Goal: Task Accomplishment & Management: Manage account settings

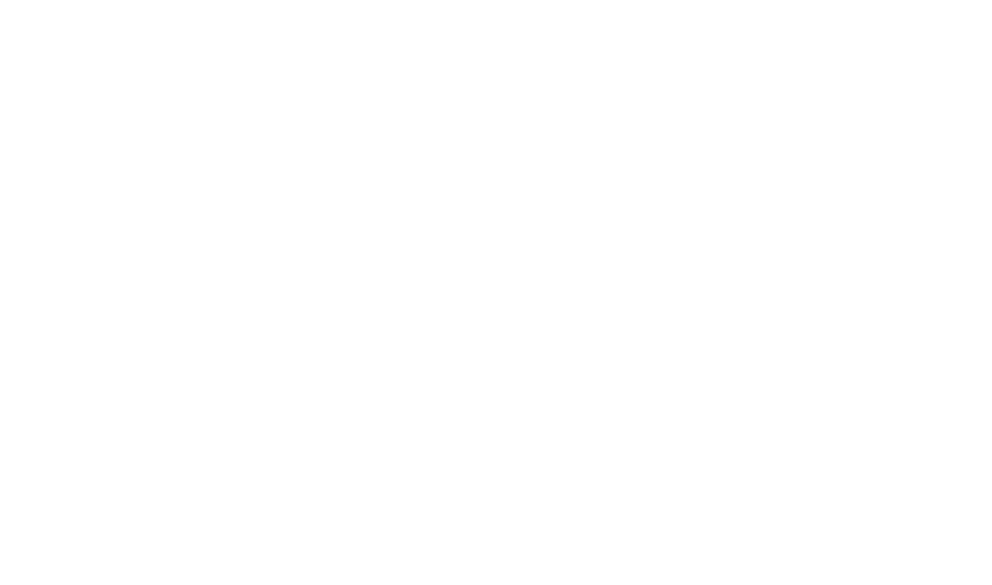
click at [603, 128] on div at bounding box center [496, 292] width 992 height 585
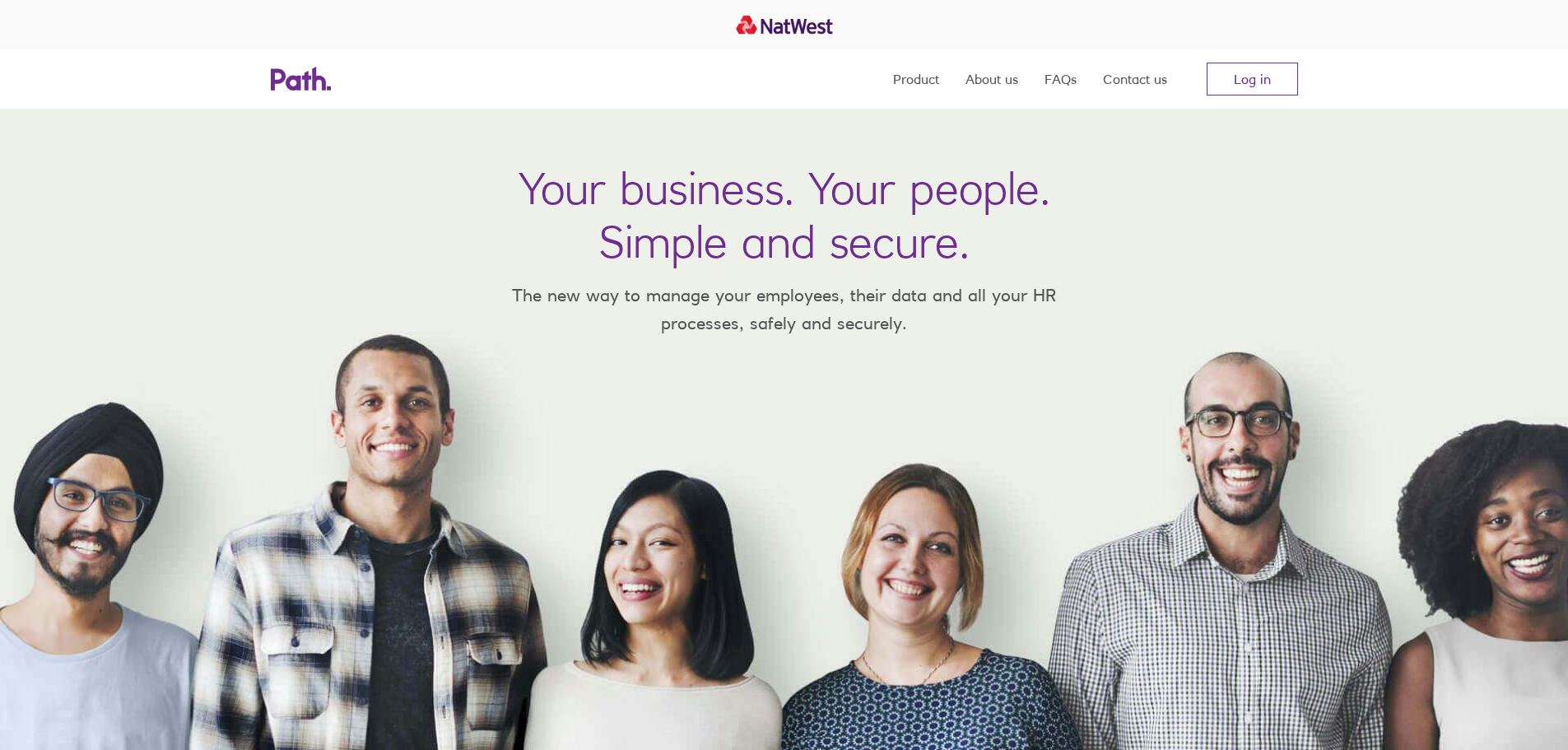
click at [942, 81] on nav "Product About us FAQs Contact us Log in" at bounding box center [1095, 79] width 405 height 59
click at [907, 80] on link "Product" at bounding box center [916, 79] width 46 height 59
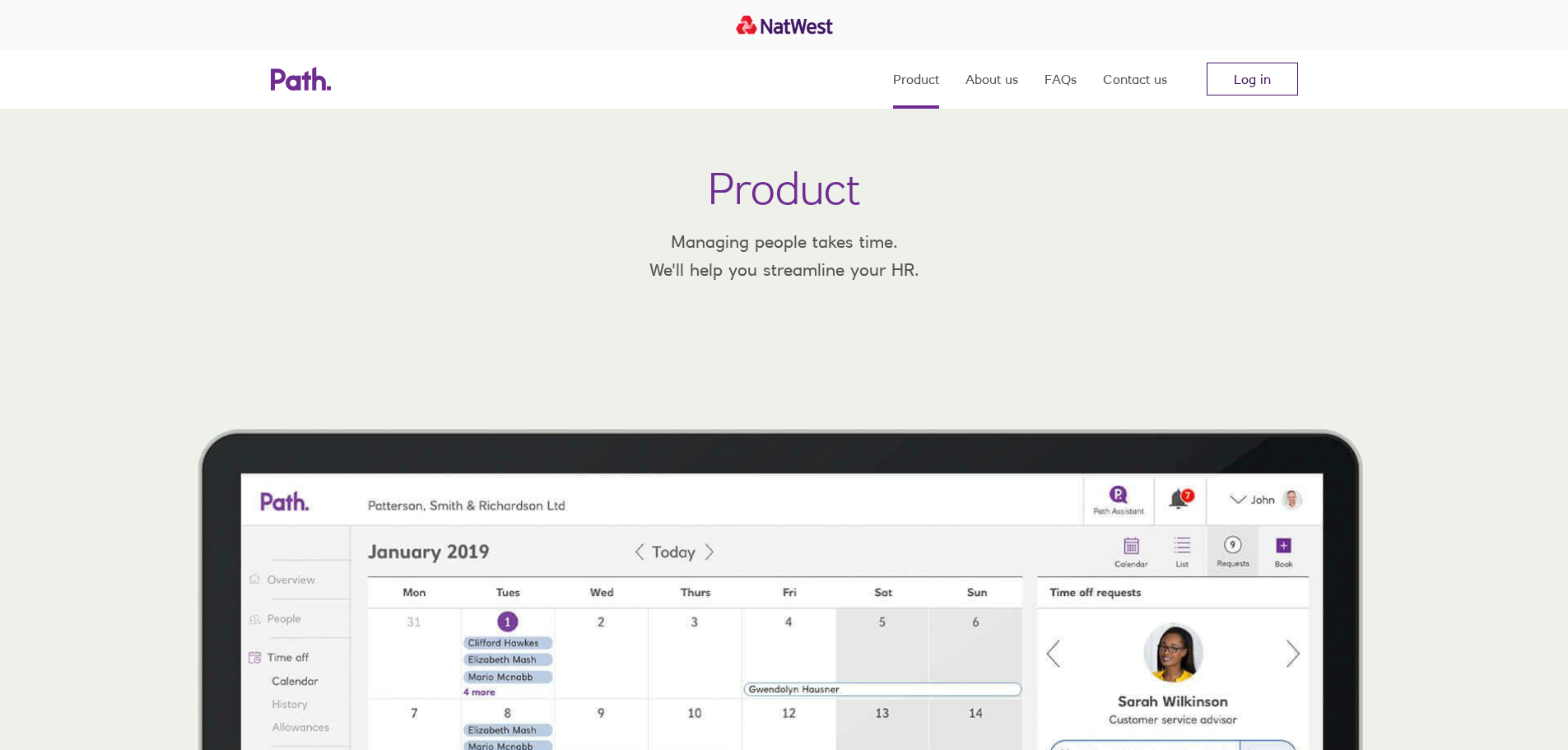
click at [1250, 82] on link "Log in" at bounding box center [1252, 79] width 91 height 33
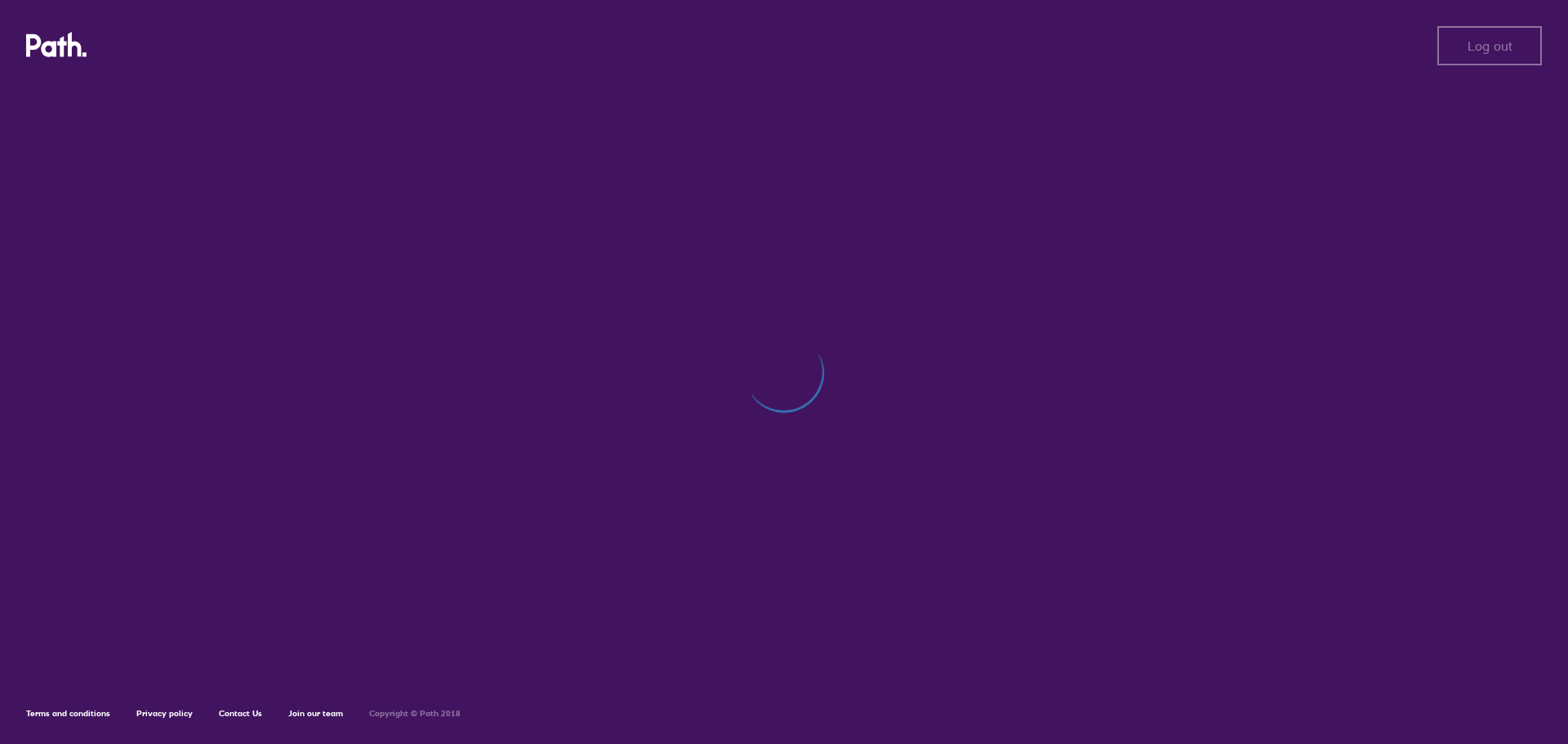
click at [1035, 361] on div "Log out Log out Terms and conditions Privacy policy Contact Us Join our team Co…" at bounding box center [784, 372] width 1568 height 744
click at [1040, 231] on div "Log out Log out Terms and conditions Privacy policy Contact Us Join our team Co…" at bounding box center [784, 372] width 1568 height 744
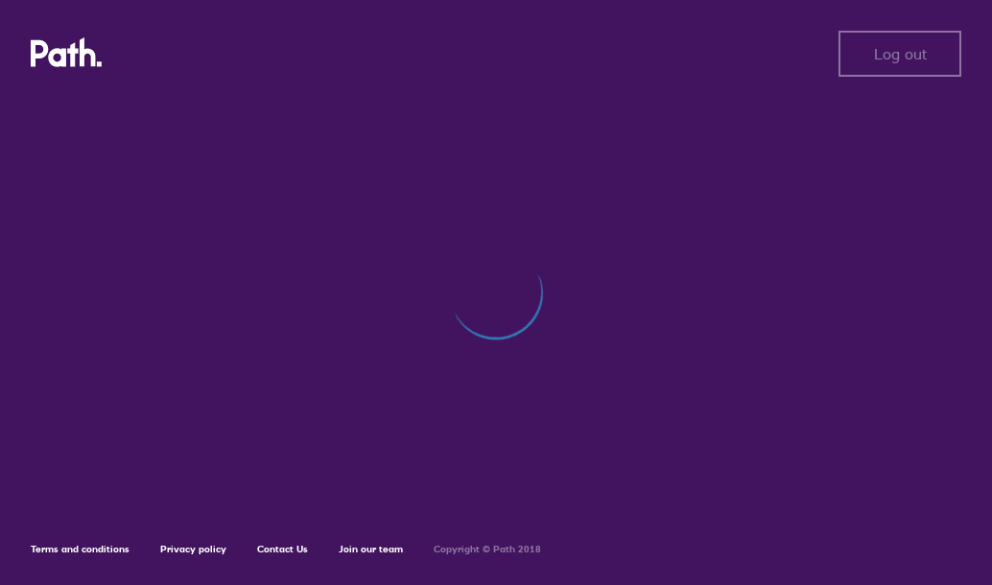
click at [603, 240] on div "Log out Log out Terms and conditions Privacy policy Contact Us Join our team Co…" at bounding box center [496, 292] width 992 height 585
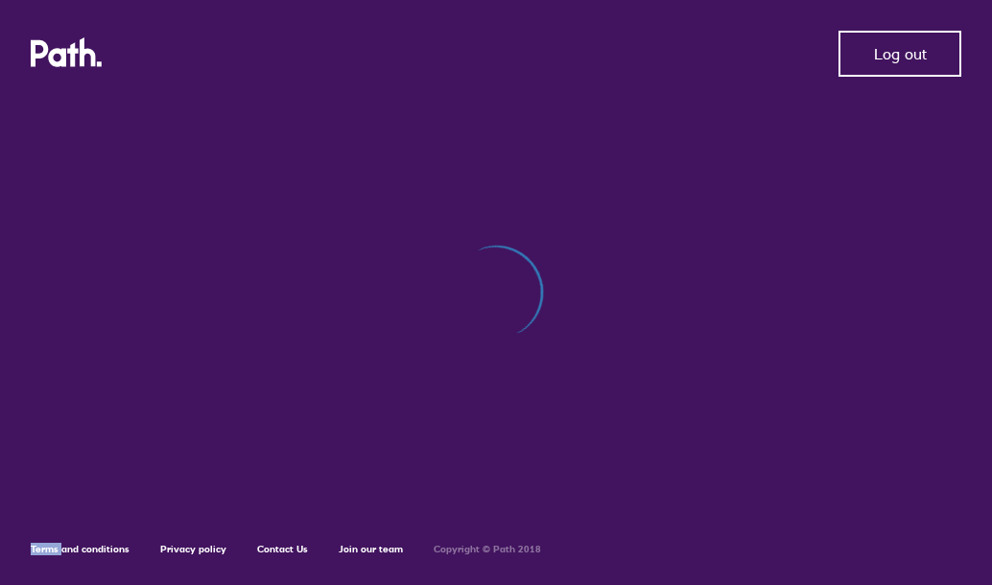
click at [898, 54] on span "Log out" at bounding box center [900, 53] width 53 height 17
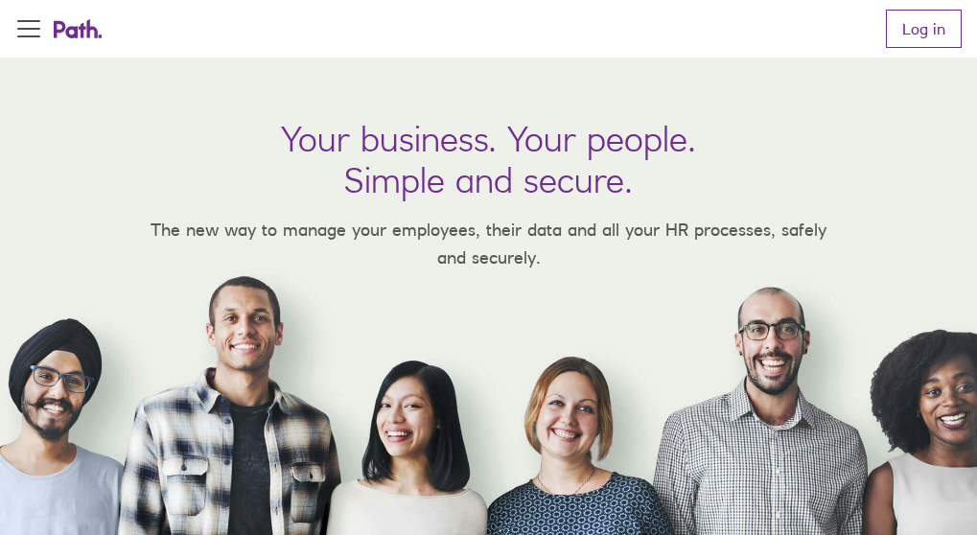
click at [920, 58] on nav "Product About us FAQs Contact us Log in" at bounding box center [916, 29] width 91 height 58
click at [925, 48] on link "Log in" at bounding box center [924, 29] width 76 height 38
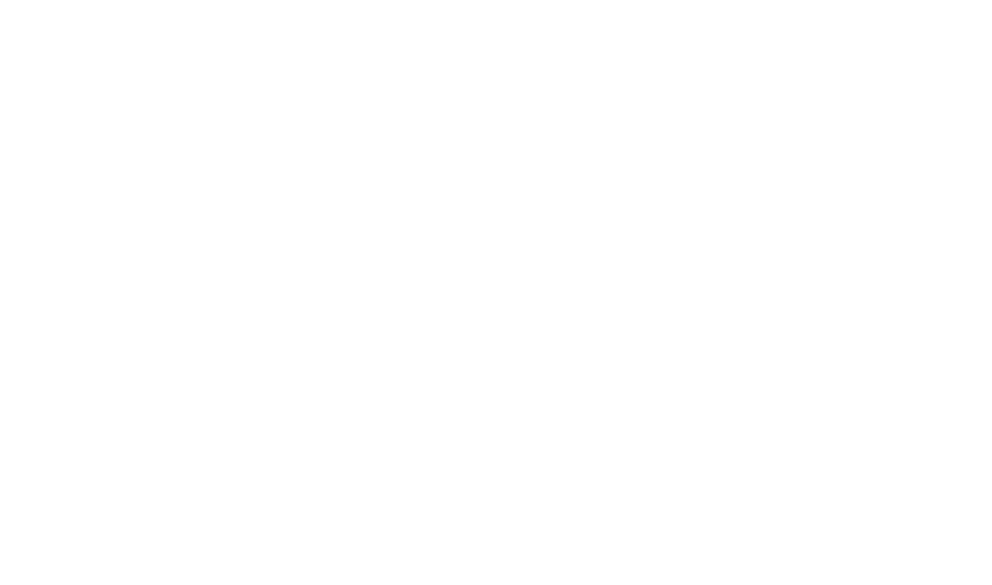
click at [738, 341] on div at bounding box center [496, 292] width 992 height 585
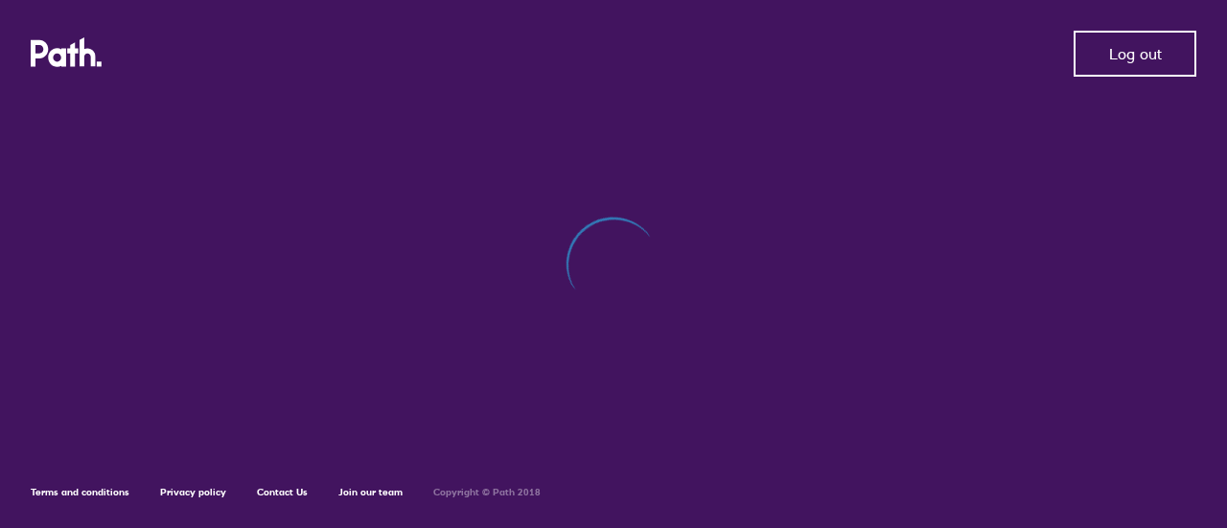
click at [1118, 51] on span "Log out" at bounding box center [1135, 53] width 53 height 17
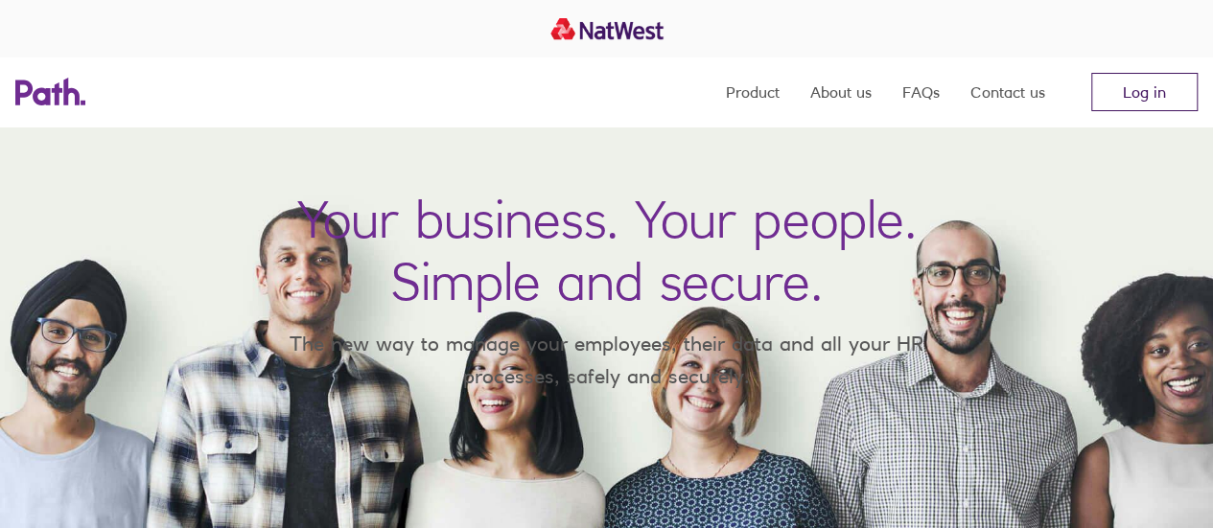
click at [1174, 88] on link "Log in" at bounding box center [1144, 92] width 106 height 38
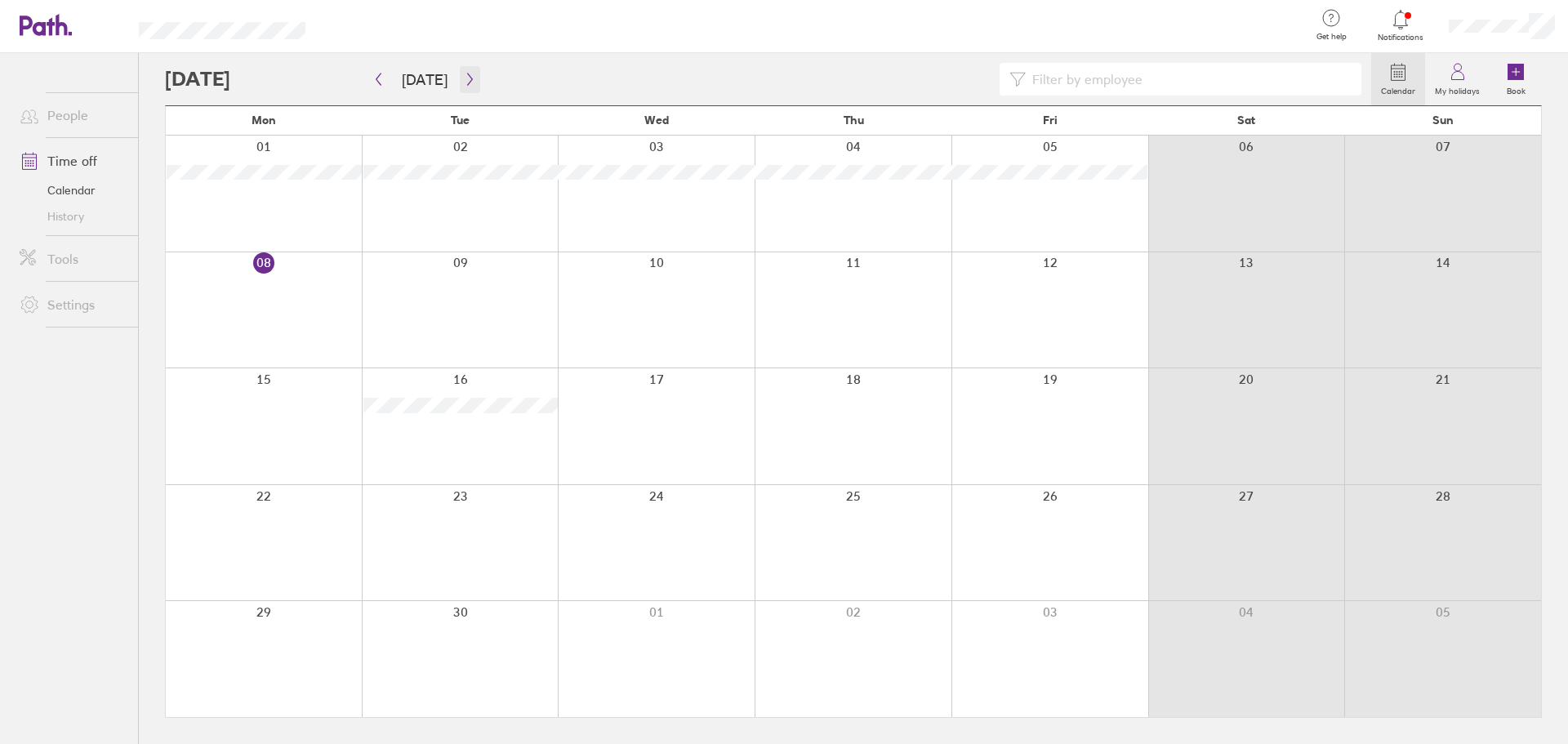
click at [461, 89] on button "button" at bounding box center [470, 80] width 20 height 27
